Goal: Task Accomplishment & Management: Manage account settings

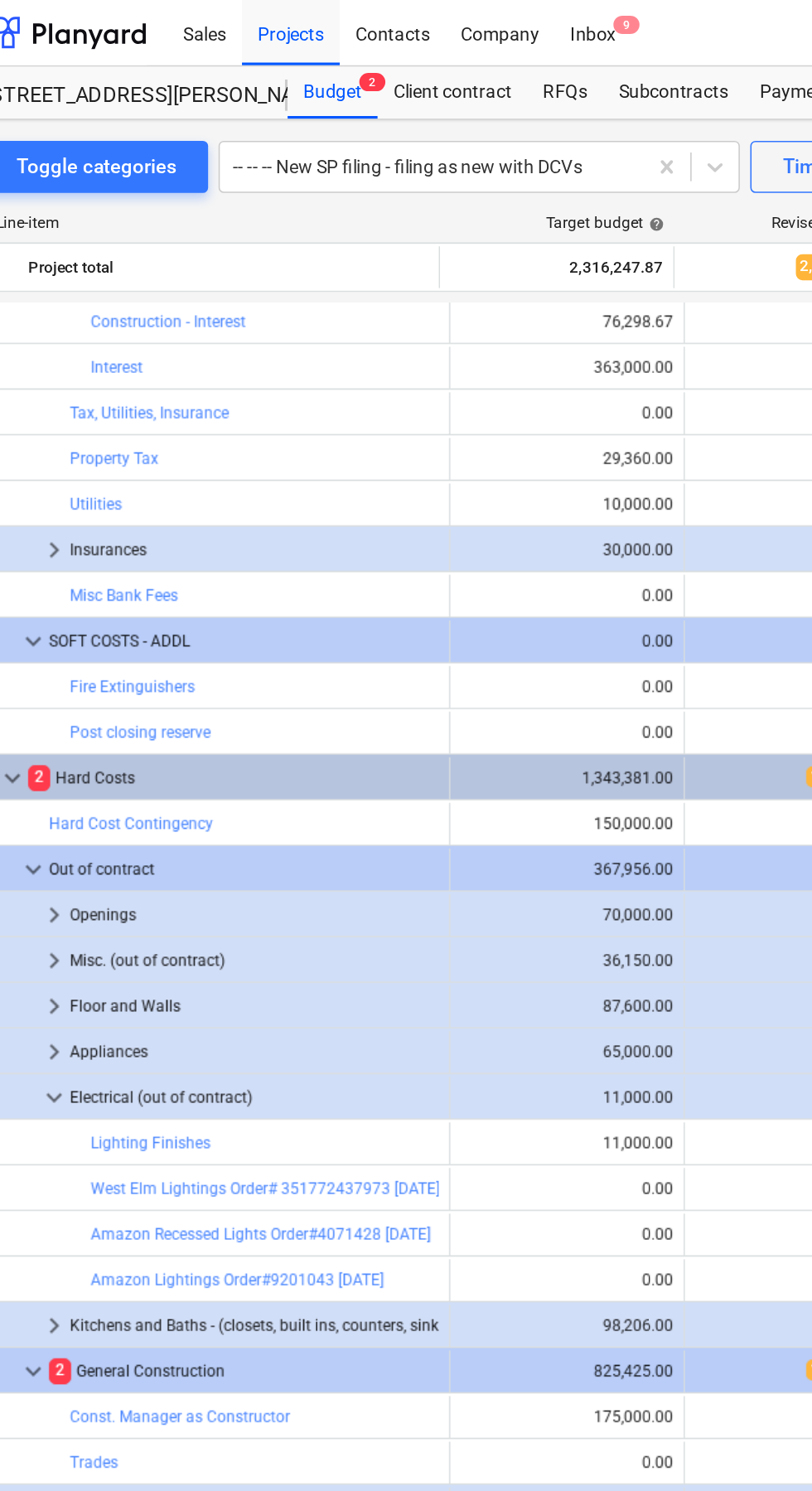
scroll to position [1037, 0]
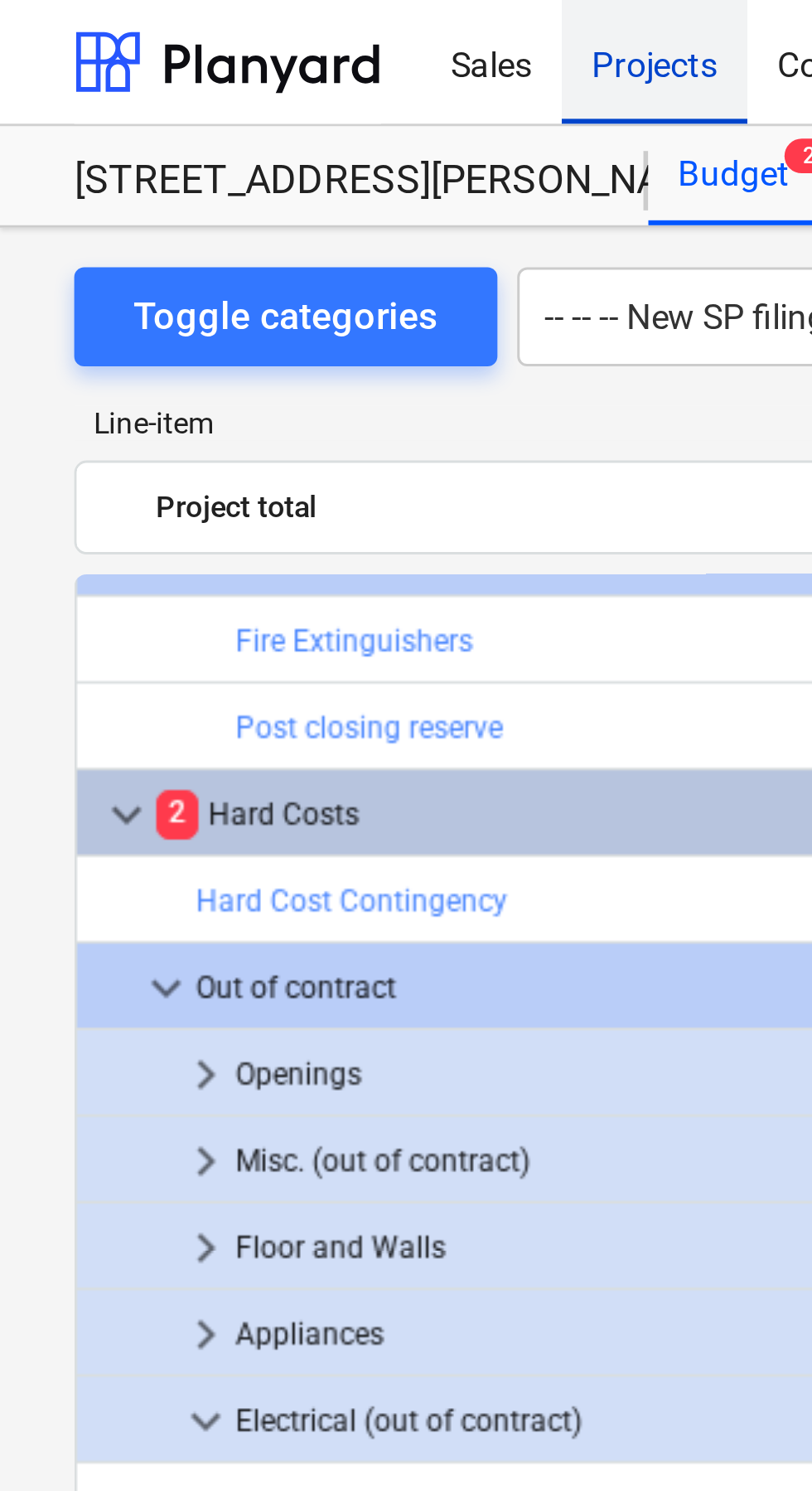
click at [228, 30] on div "Projects" at bounding box center [219, 20] width 62 height 42
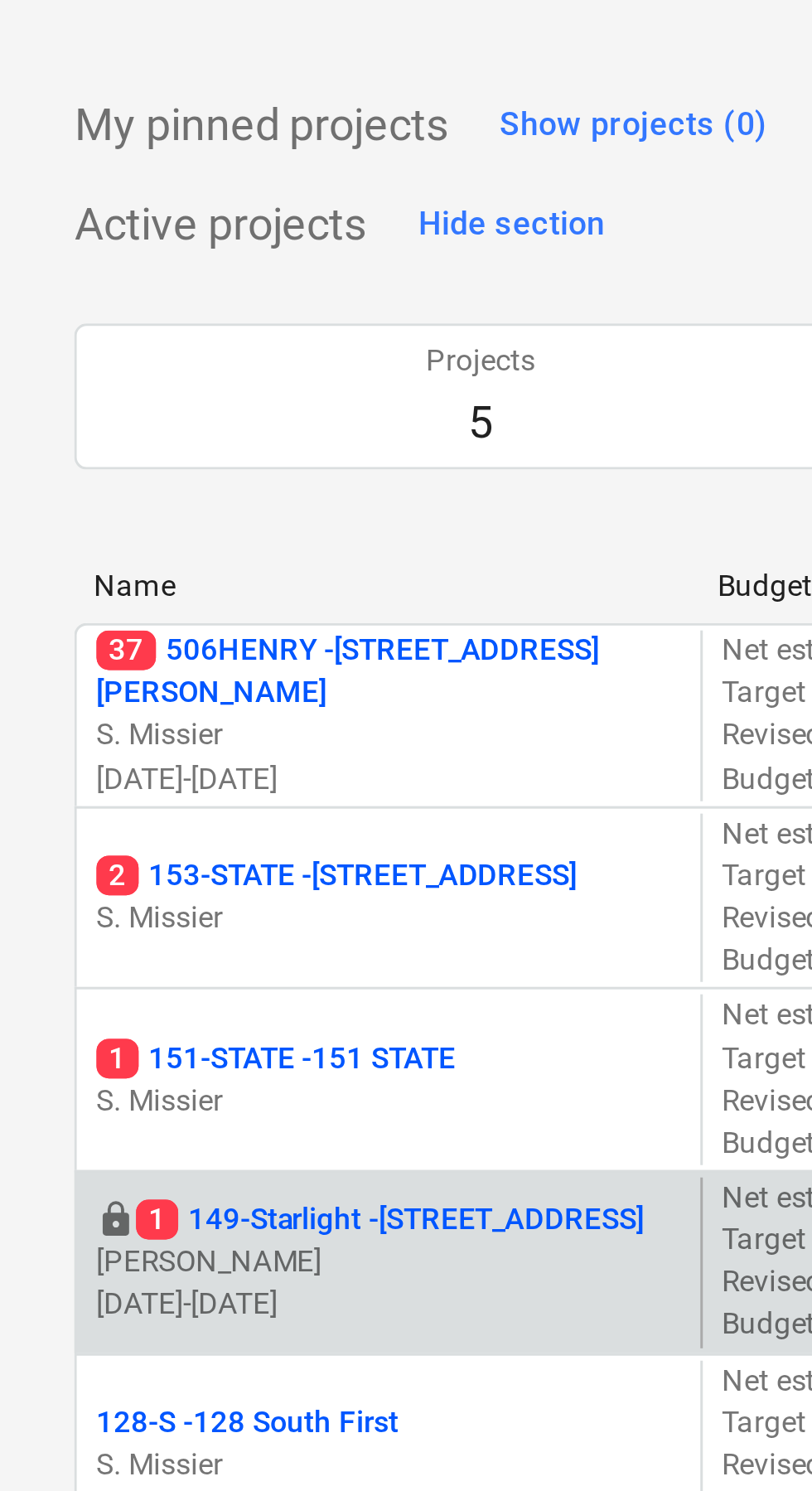
click at [167, 471] on p "1 149-Starlight - [STREET_ADDRESS]" at bounding box center [131, 469] width 170 height 14
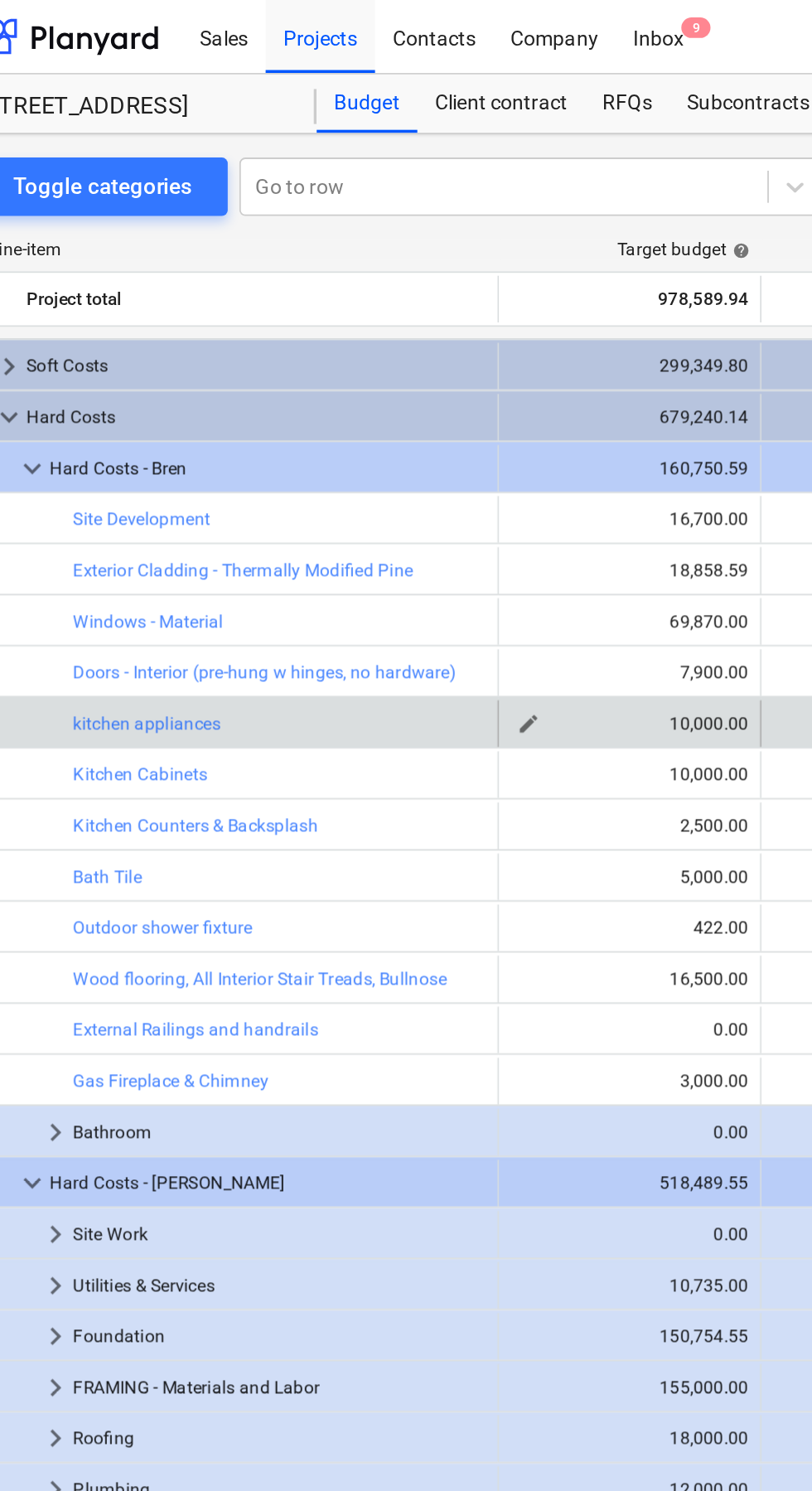
click at [420, 410] on div "10,000.00" at bounding box center [395, 411] width 135 height 12
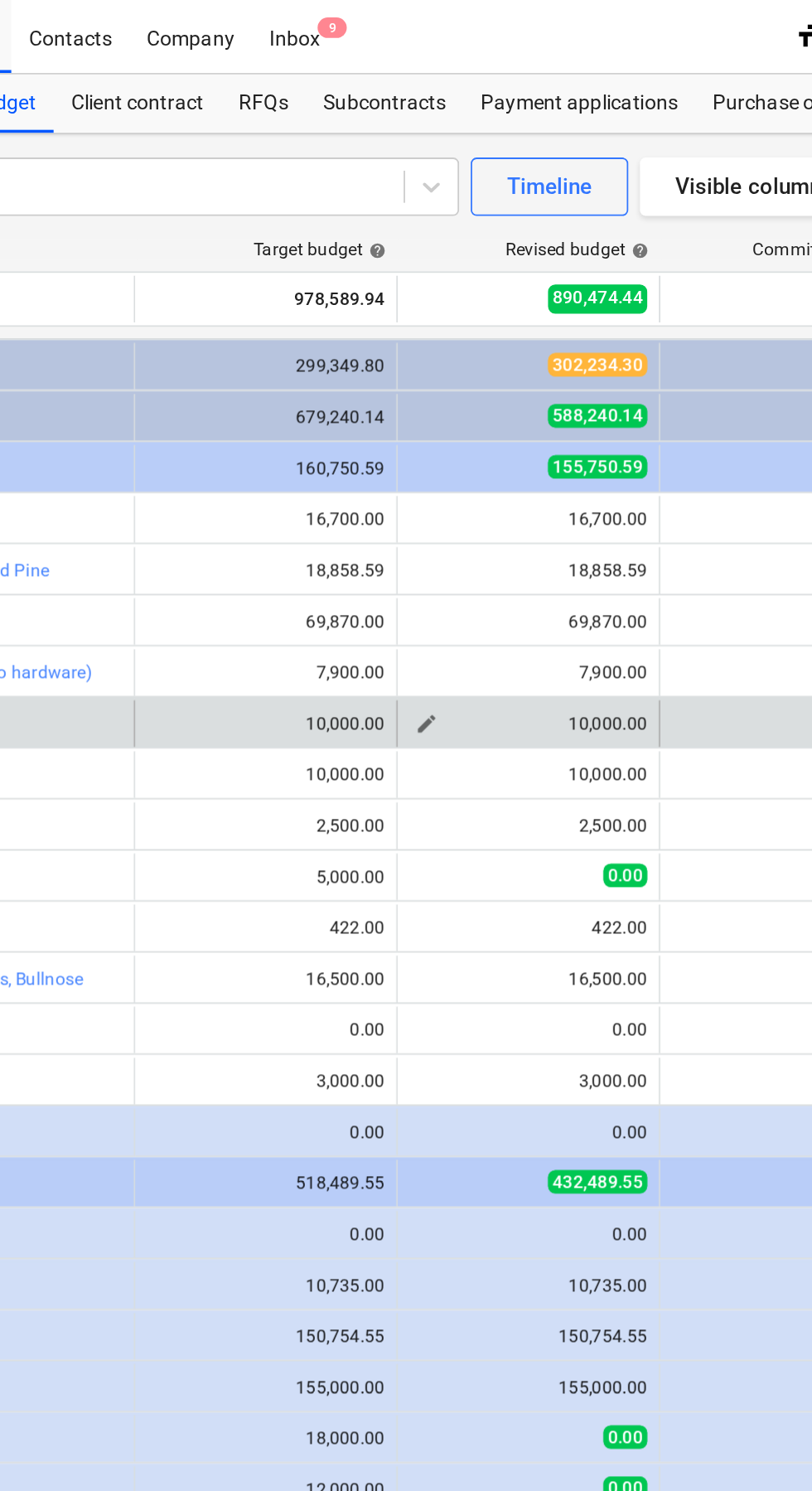
click at [530, 412] on div "10,000.00" at bounding box center [543, 411] width 135 height 12
click at [480, 411] on span "edit" at bounding box center [485, 411] width 13 height 13
type textarea "x"
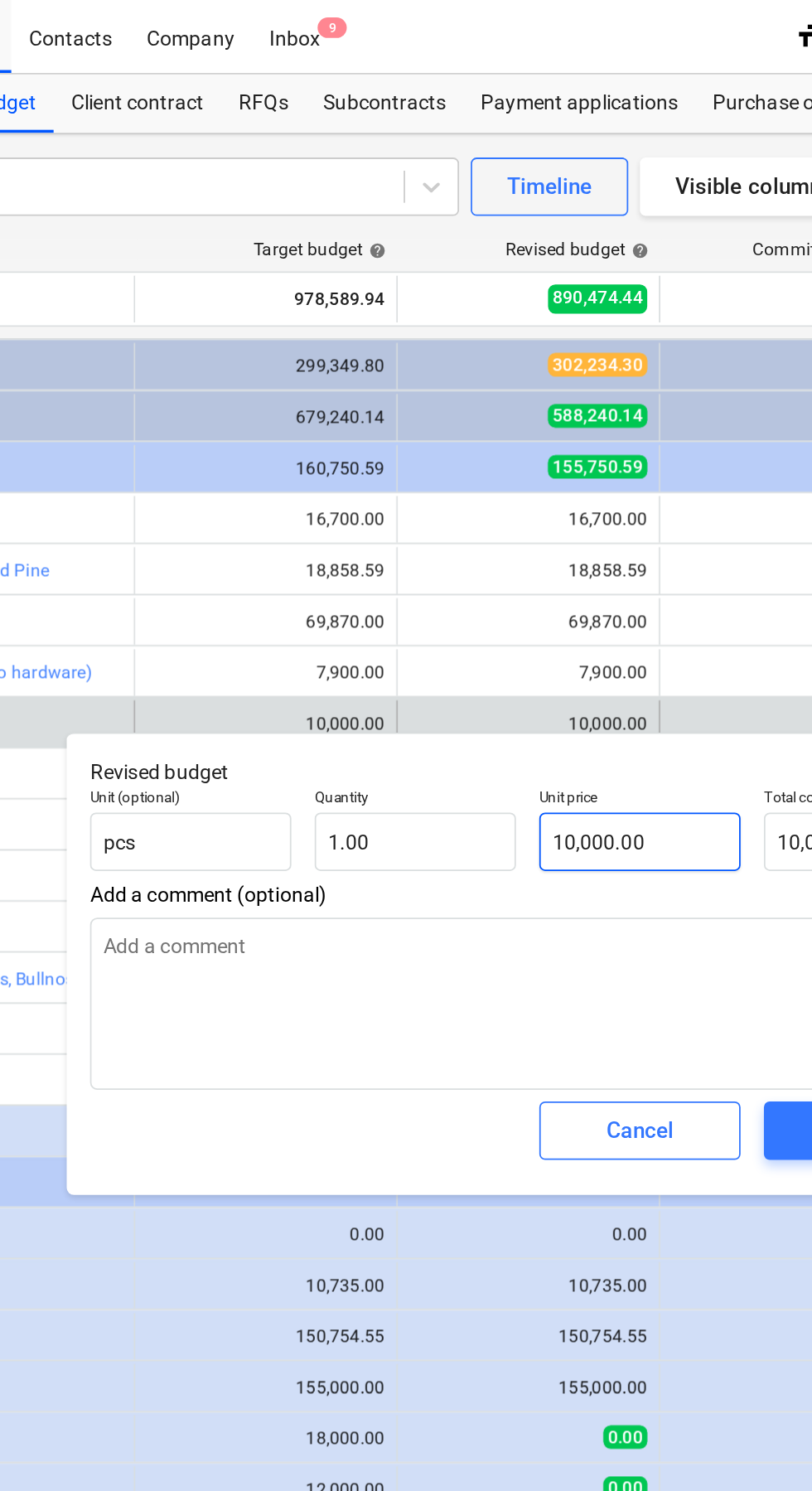
click at [624, 480] on input "10,000.00" at bounding box center [607, 478] width 114 height 33
type input "10000"
type textarea "x"
type input "1000"
type textarea "x"
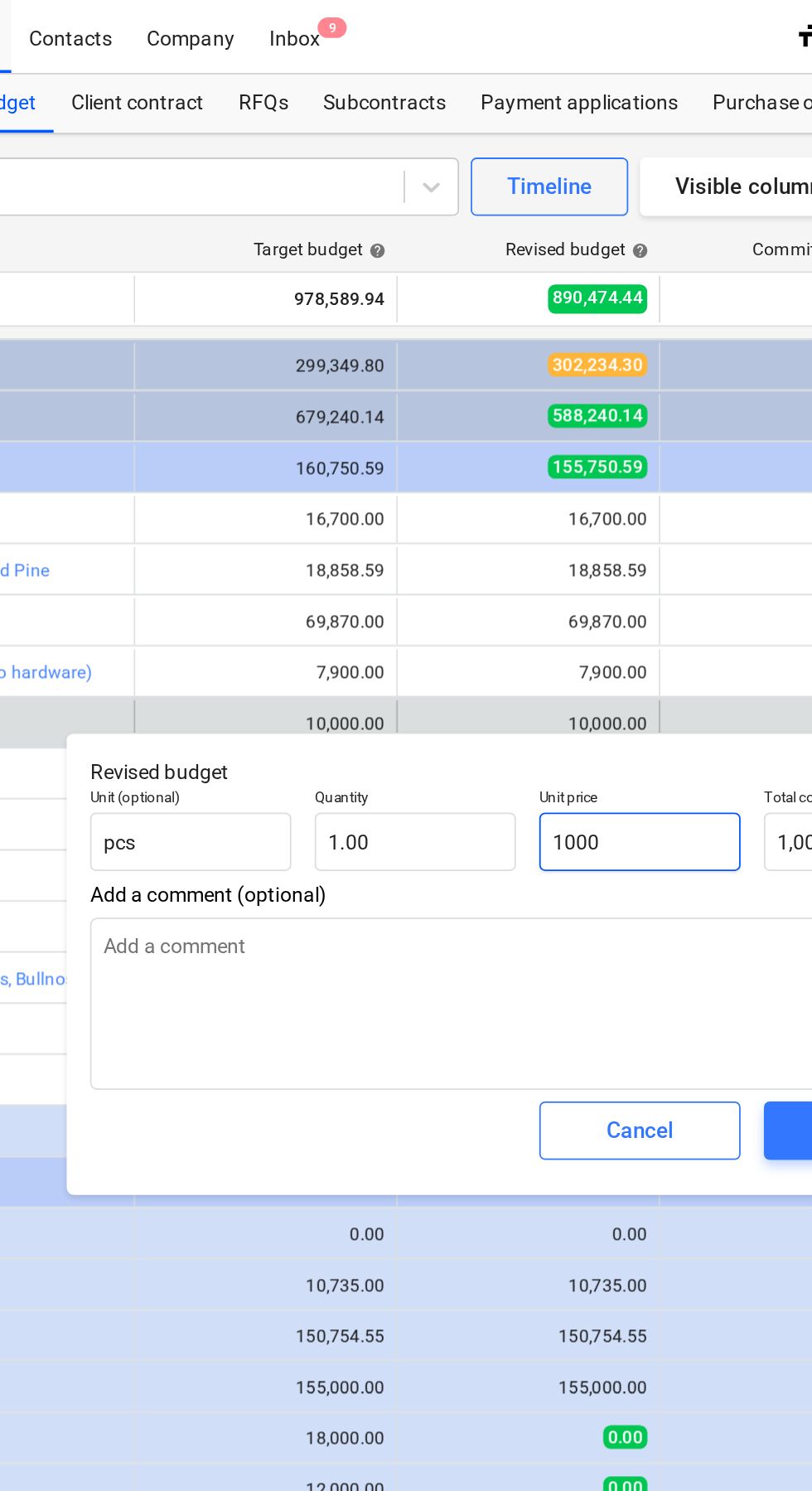
type input "1,000.00"
type input "100"
type textarea "x"
type input "100.00"
type input "10"
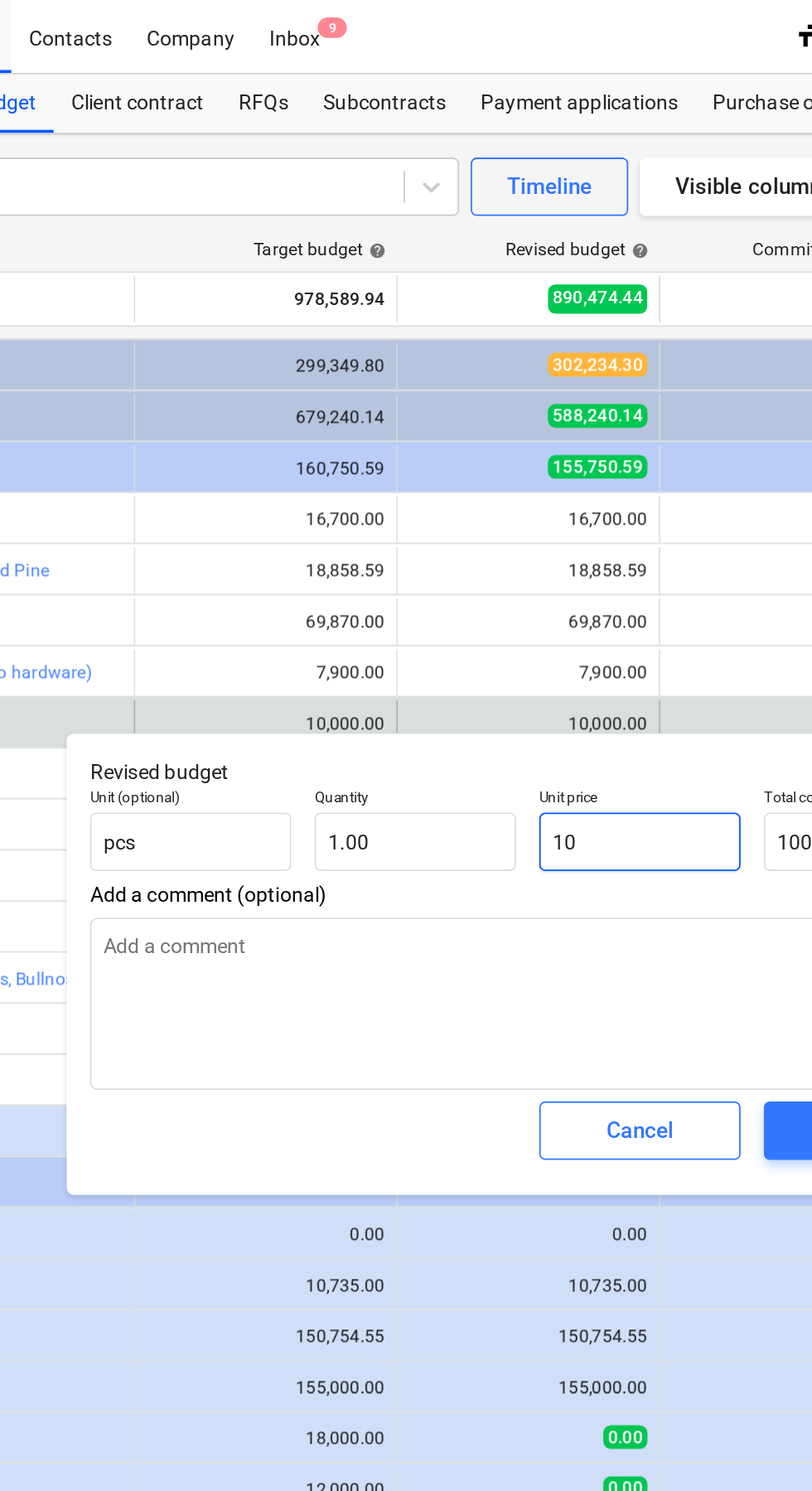
type textarea "x"
type input "10.00"
type input "1"
type textarea "x"
type input "1.00"
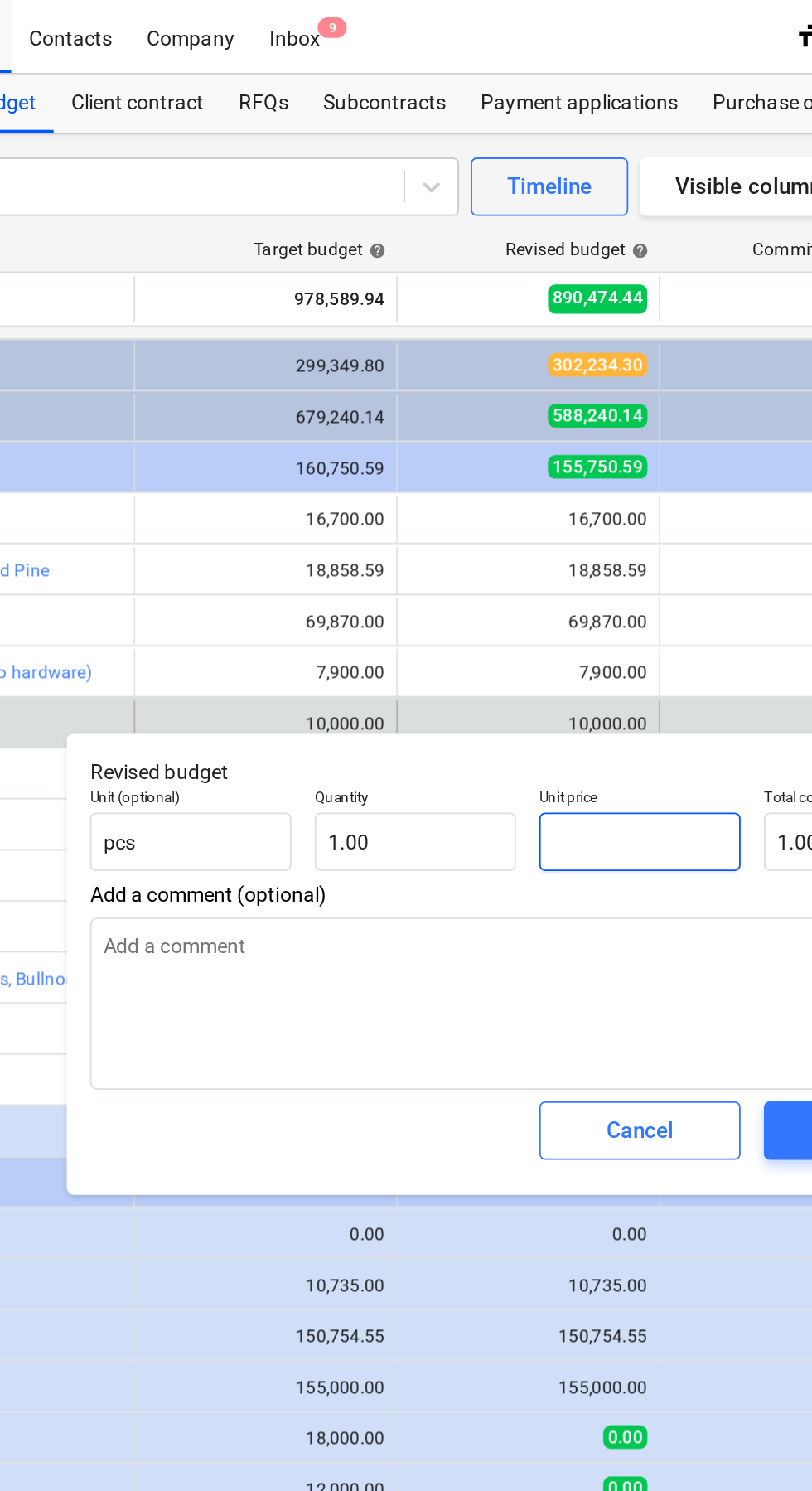
type textarea "x"
type input "0.00"
type input "2"
type textarea "x"
type input "2.00"
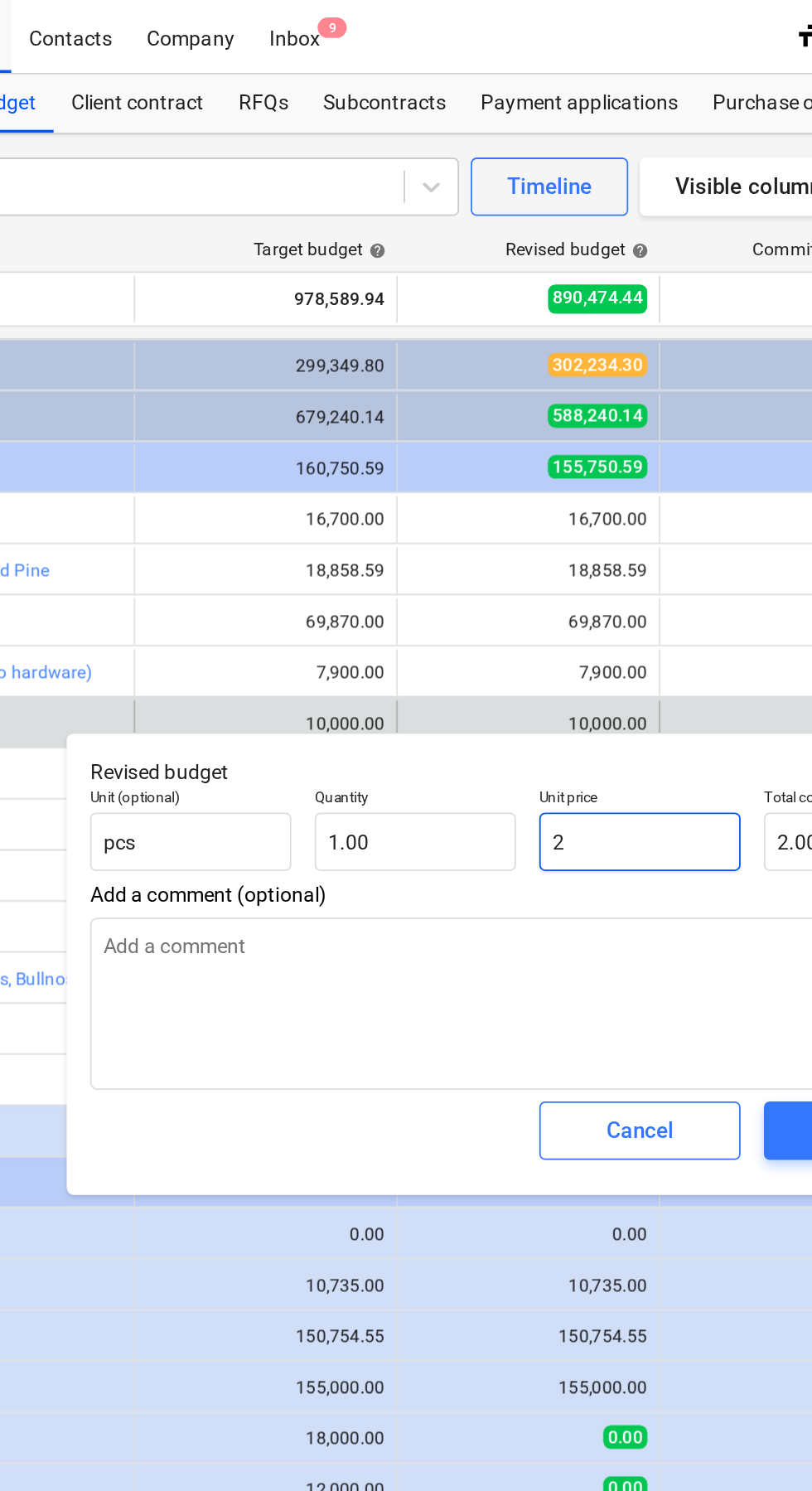
type input "24"
type textarea "x"
type input "24.00"
type input "2"
type textarea "x"
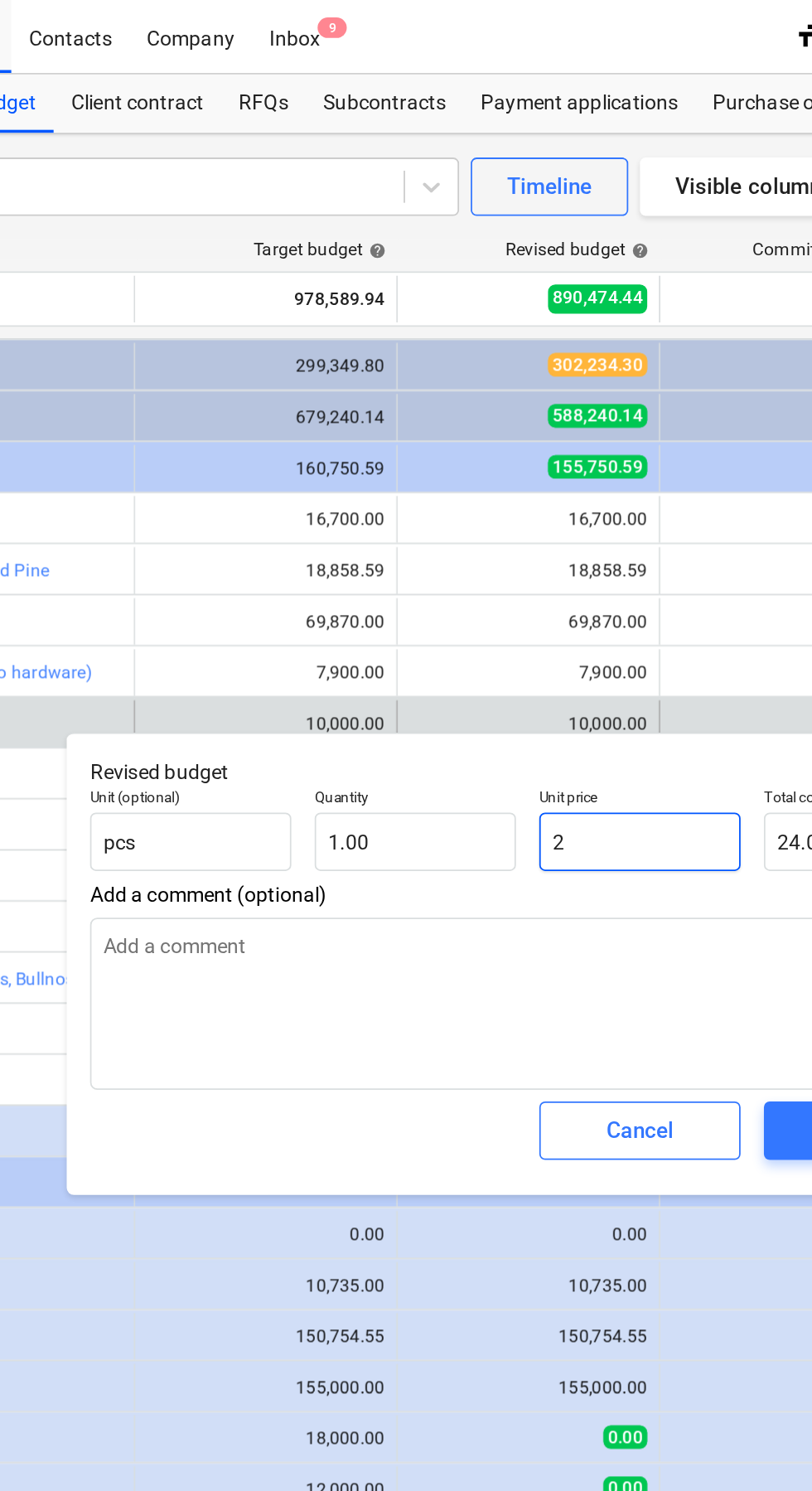
type input "2.00"
type input "23"
type textarea "x"
type input "23.00"
type input "230"
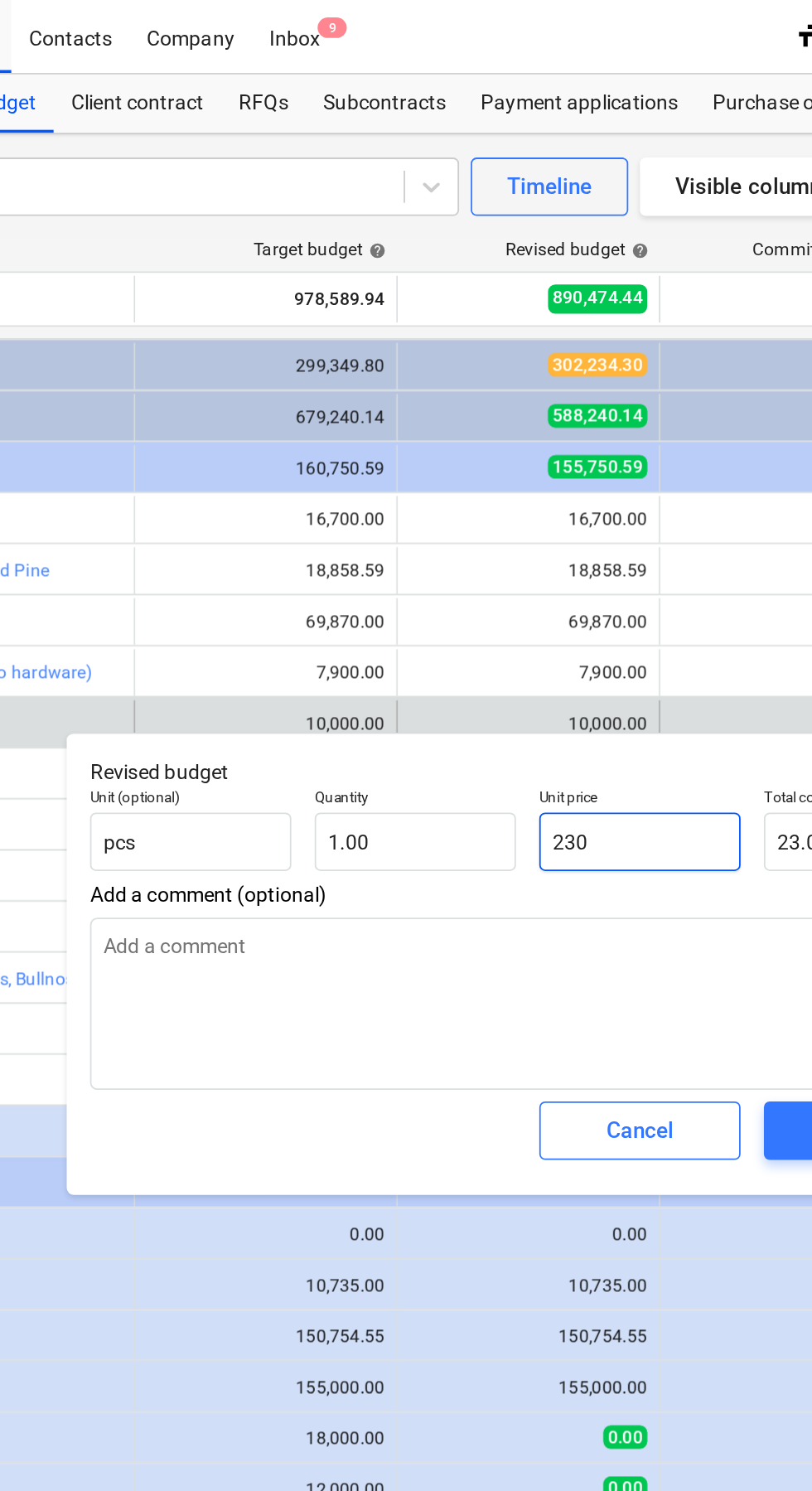
type textarea "x"
type input "230.00"
type input "2300"
type textarea "x"
type input "2,300.00"
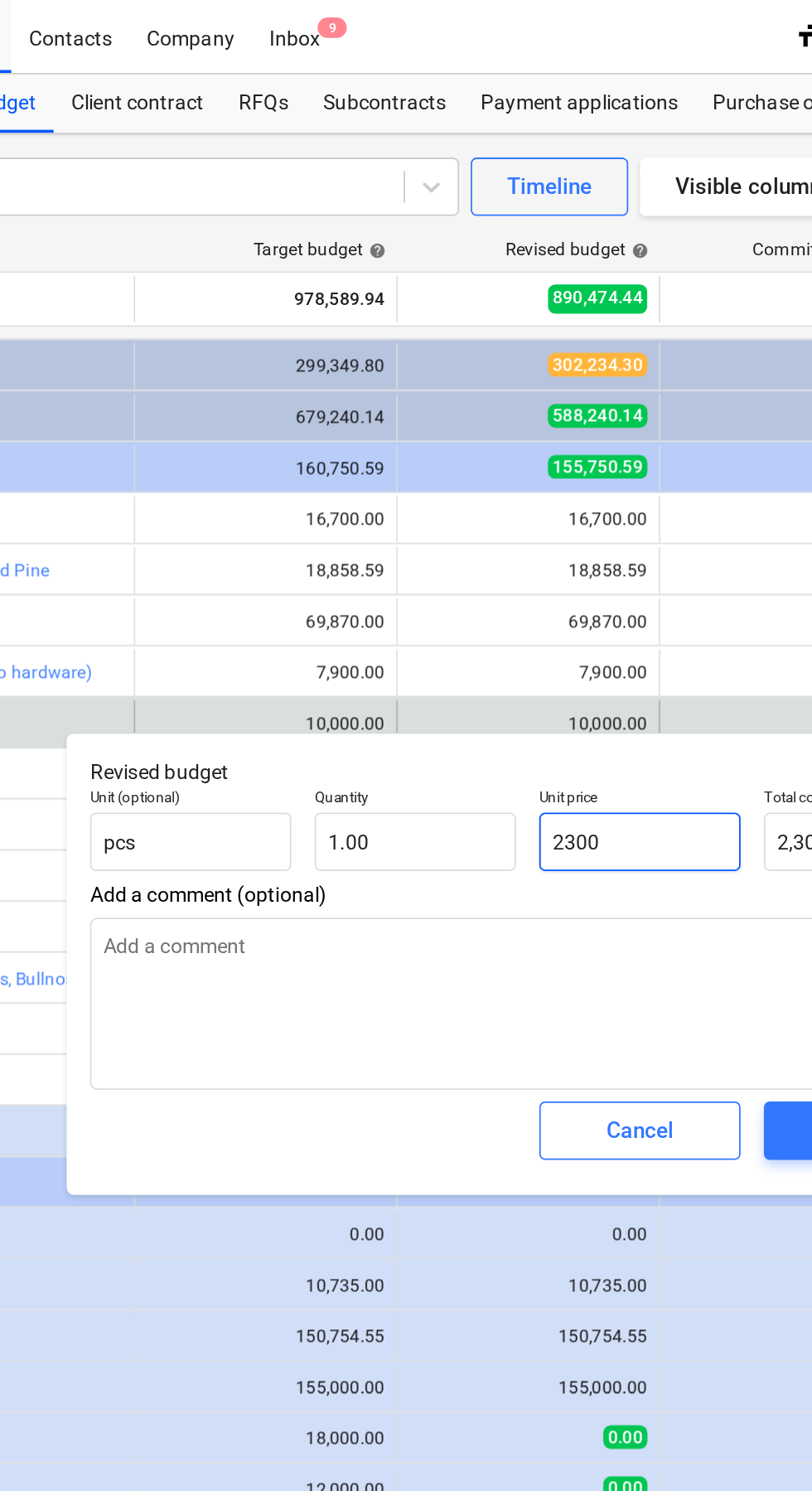
type input "2300p"
type textarea "x"
type input "0.00"
type input "2300"
type textarea "x"
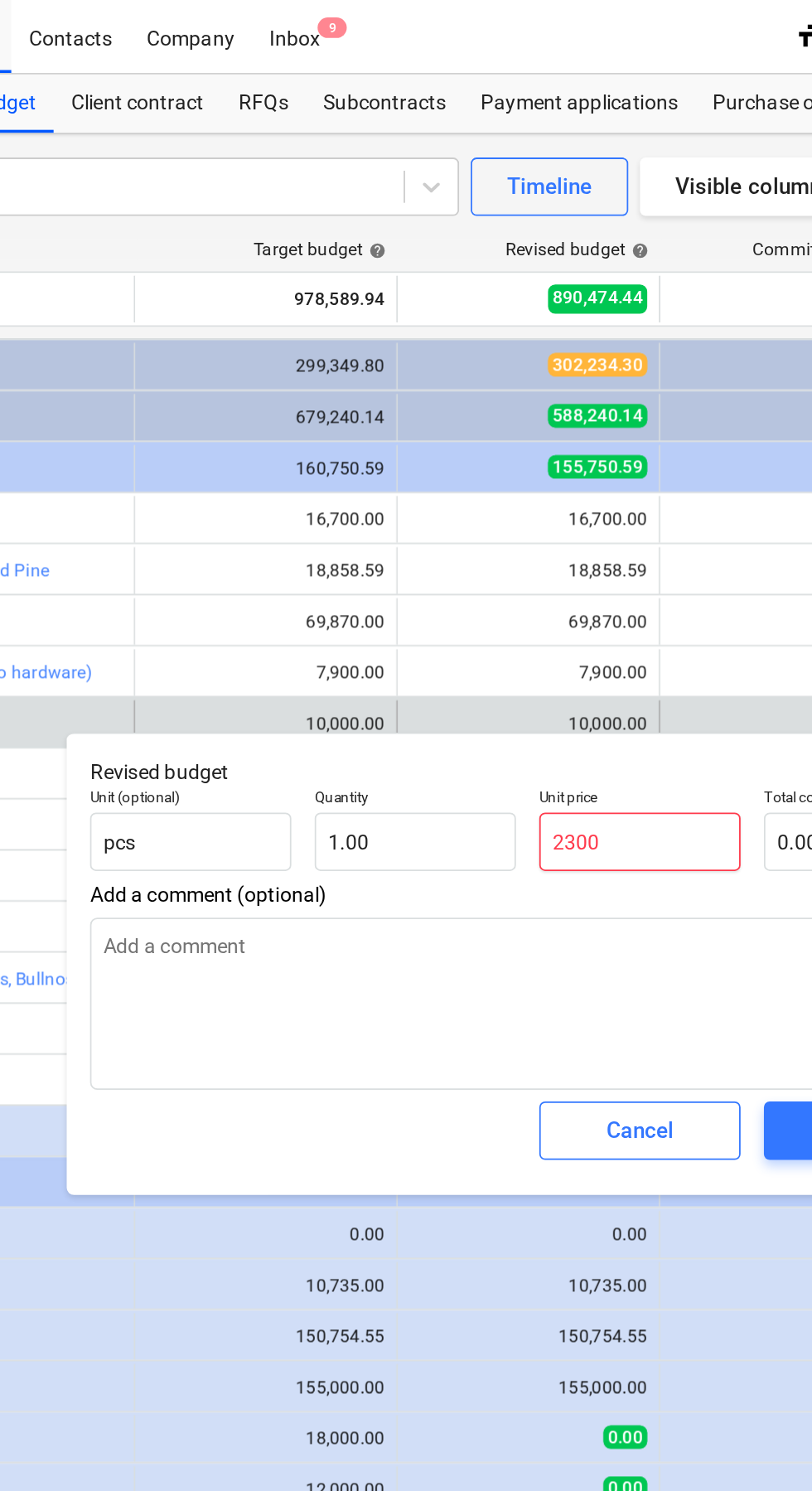
type input "2,300.00"
type input "23000"
type textarea "x"
type input "23,000.00"
type input "2300000"
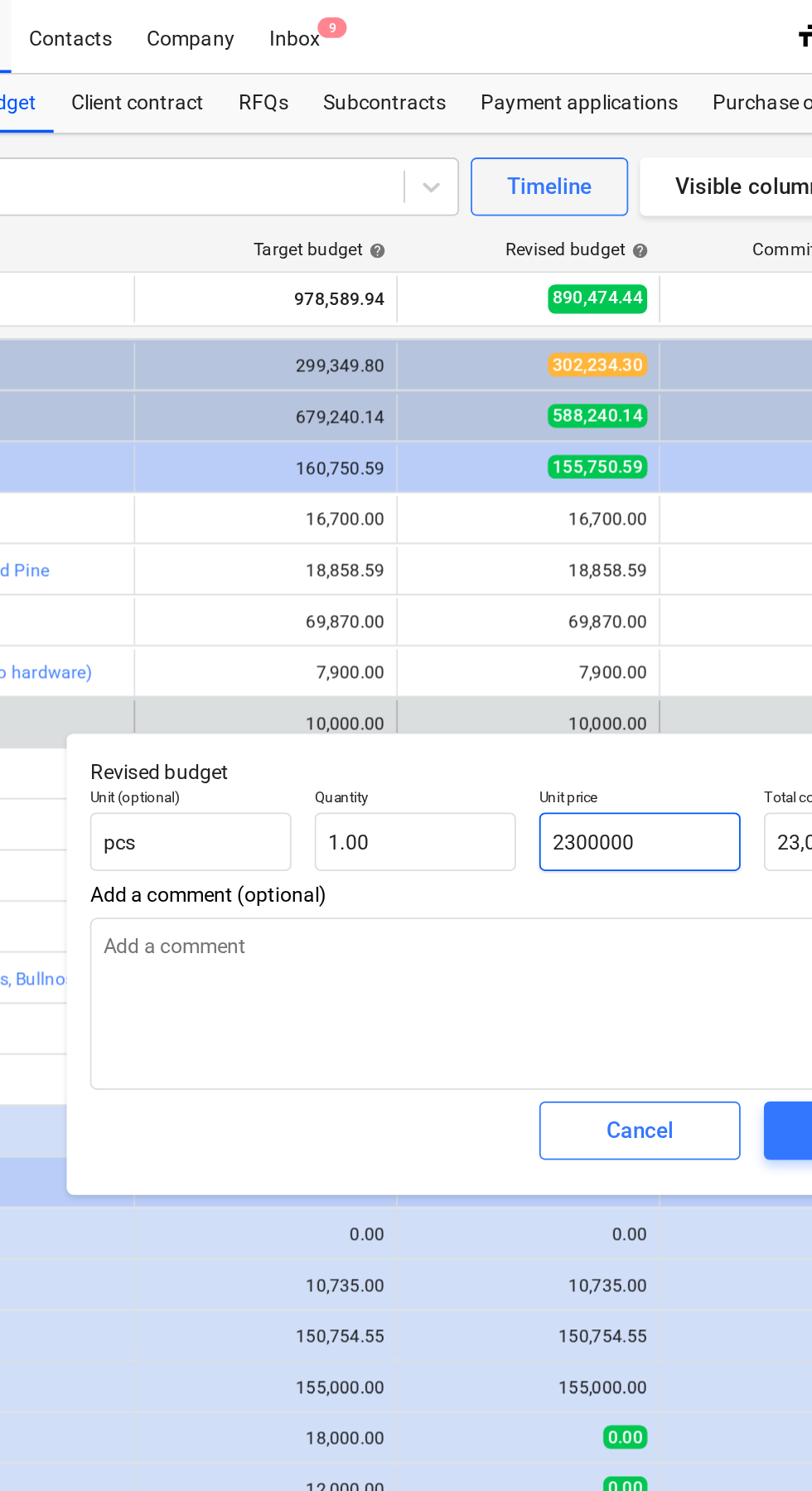
type textarea "x"
type input "2,300,000.00"
type input "2300000"
type textarea "x"
type input "230000"
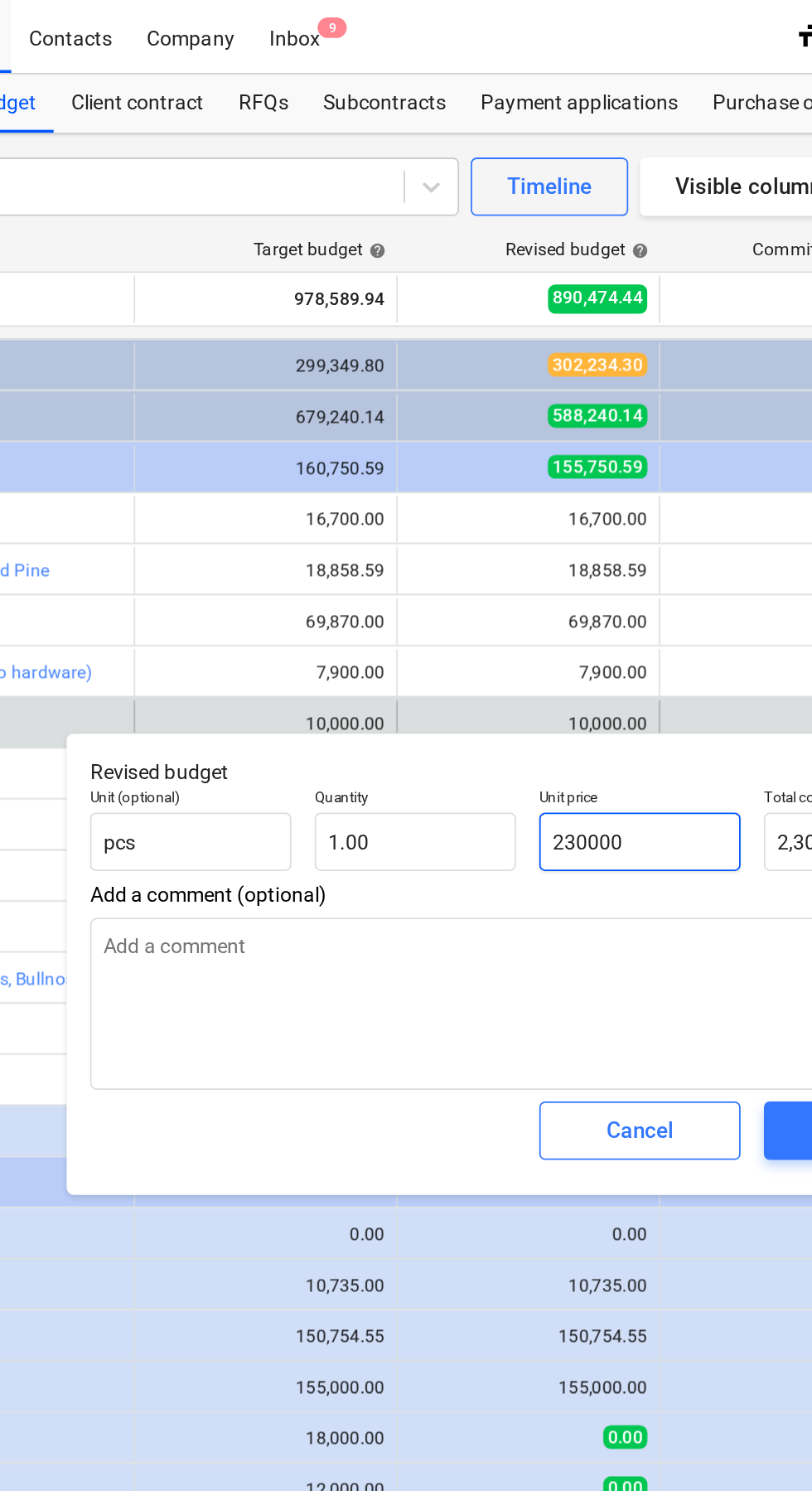
type textarea "x"
type input "230,000.00"
type input "23000"
type textarea "x"
type input "23,000.00"
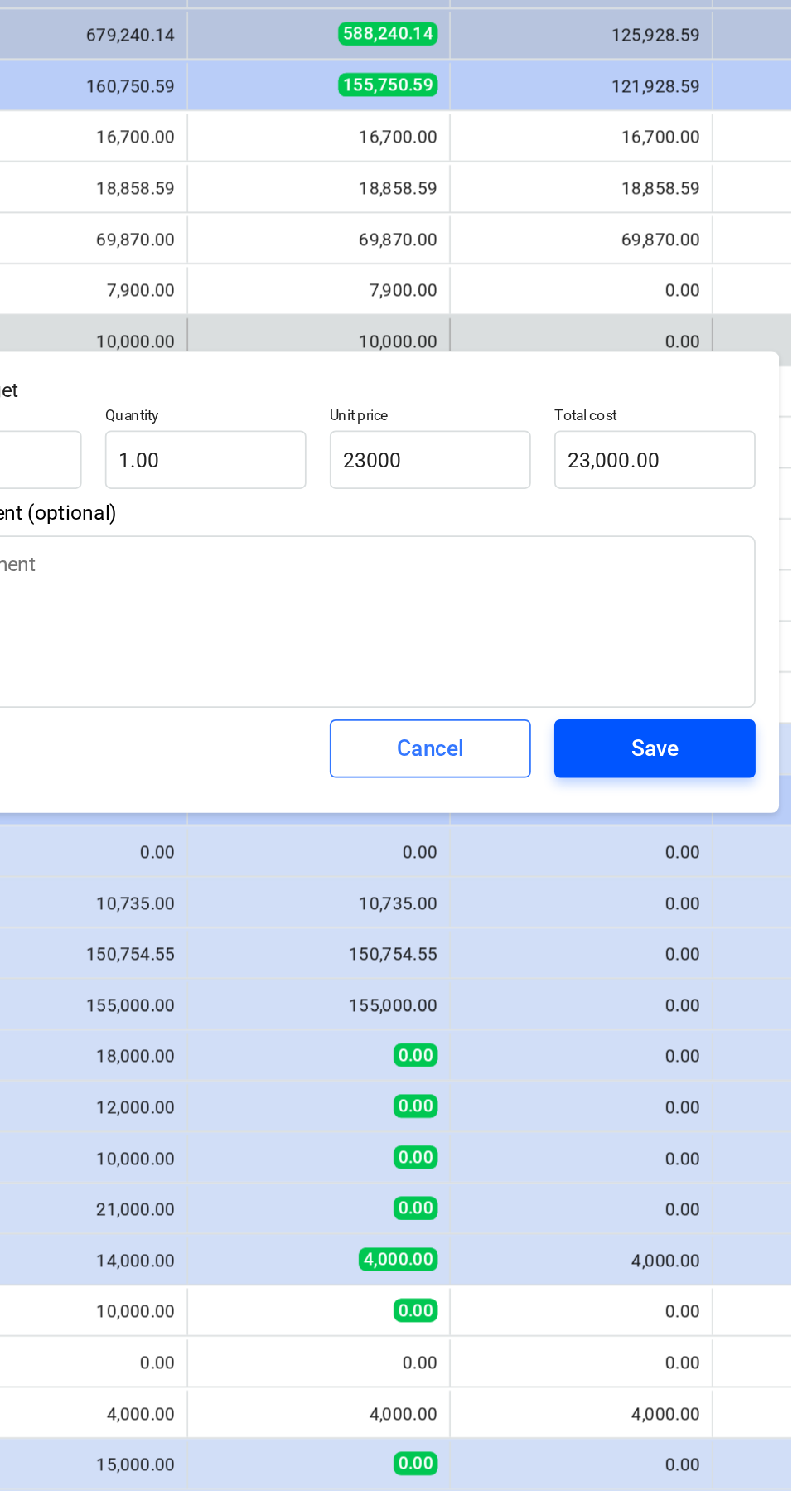
click at [748, 652] on span "Save" at bounding box center [734, 643] width 75 height 22
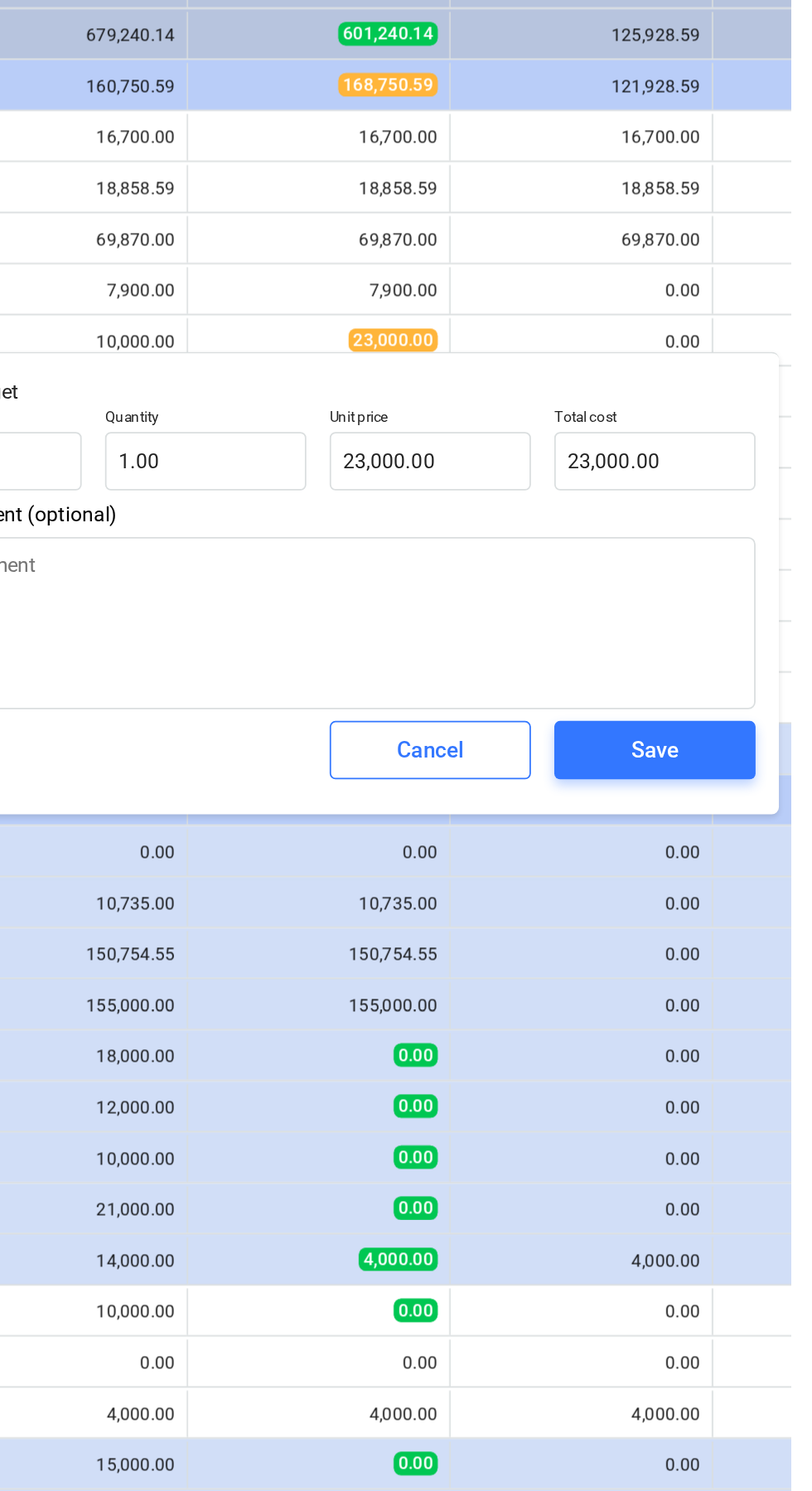
type textarea "x"
